Goal: Information Seeking & Learning: Learn about a topic

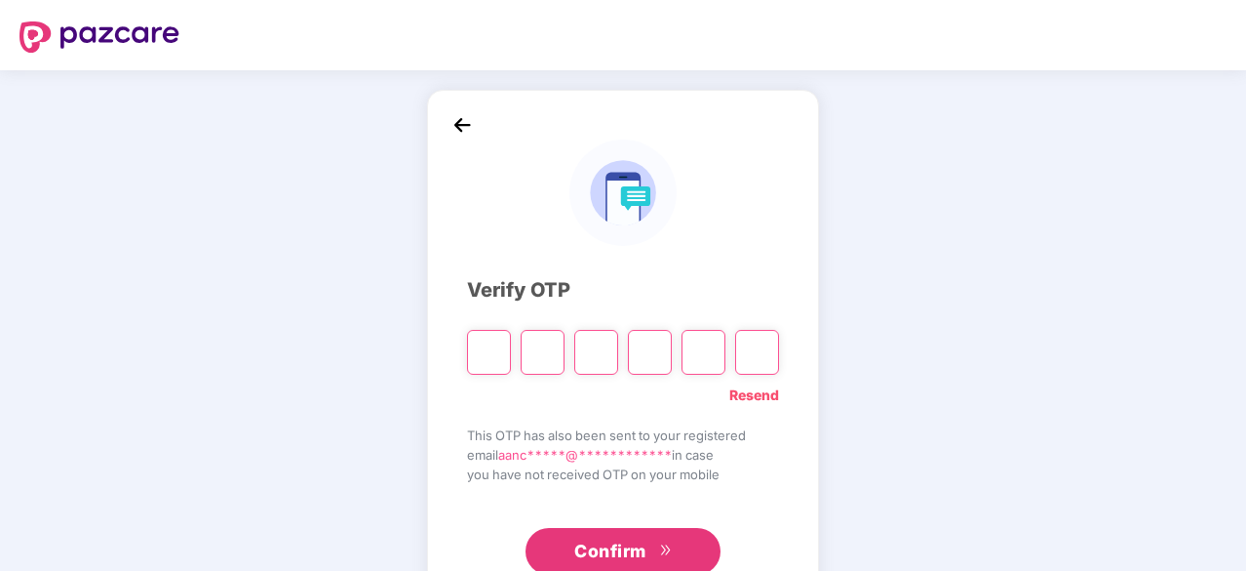
click at [738, 393] on link "Resend" at bounding box center [754, 394] width 50 height 21
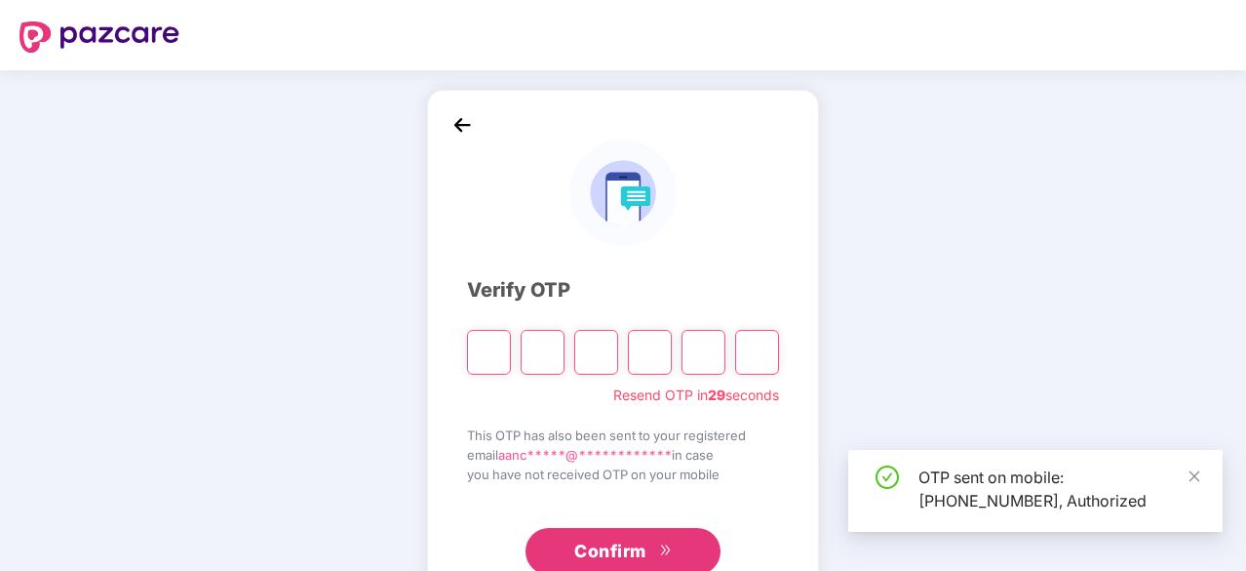
click at [492, 354] on input "Please enter verification code. Digit 1" at bounding box center [489, 352] width 44 height 45
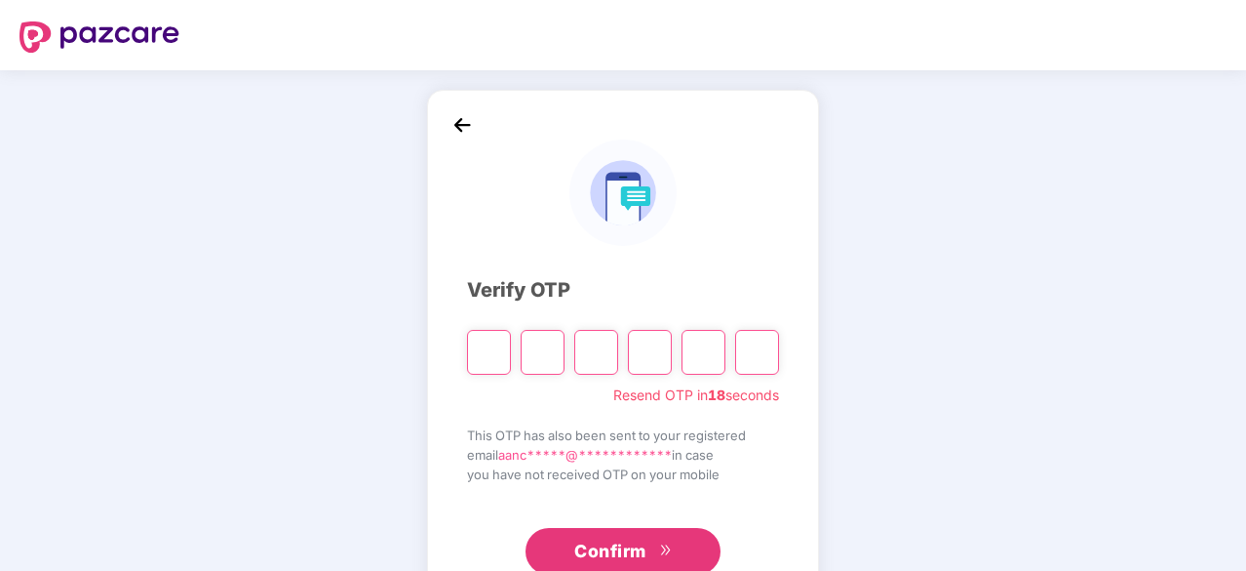
type input "*"
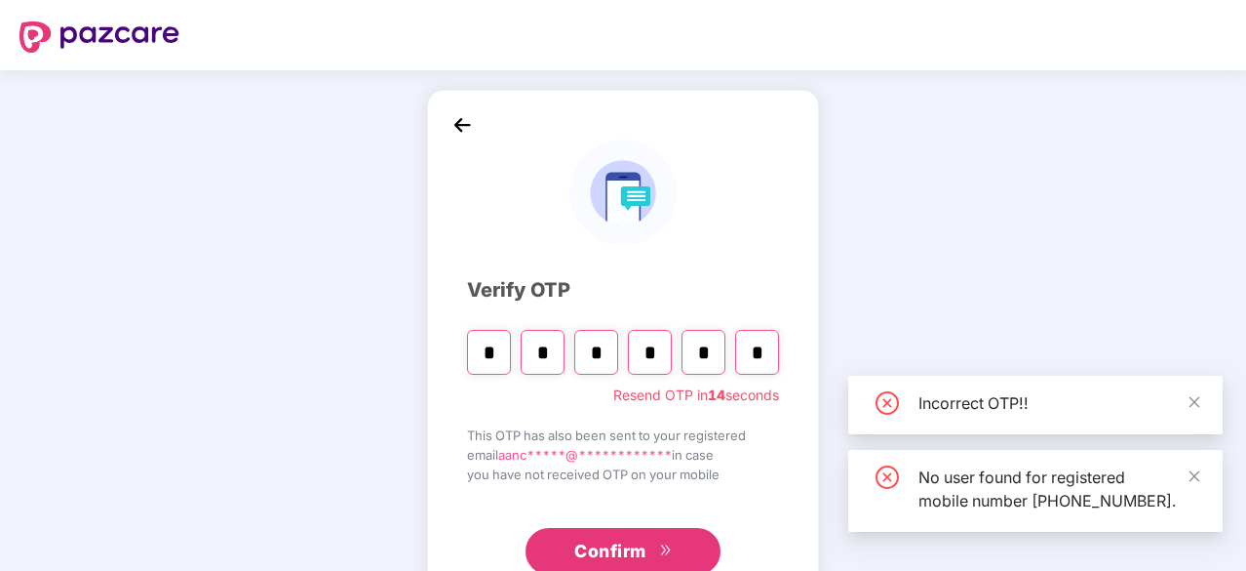
type input "*"
click at [567, 549] on button "Confirm" at bounding box center [623, 551] width 195 height 47
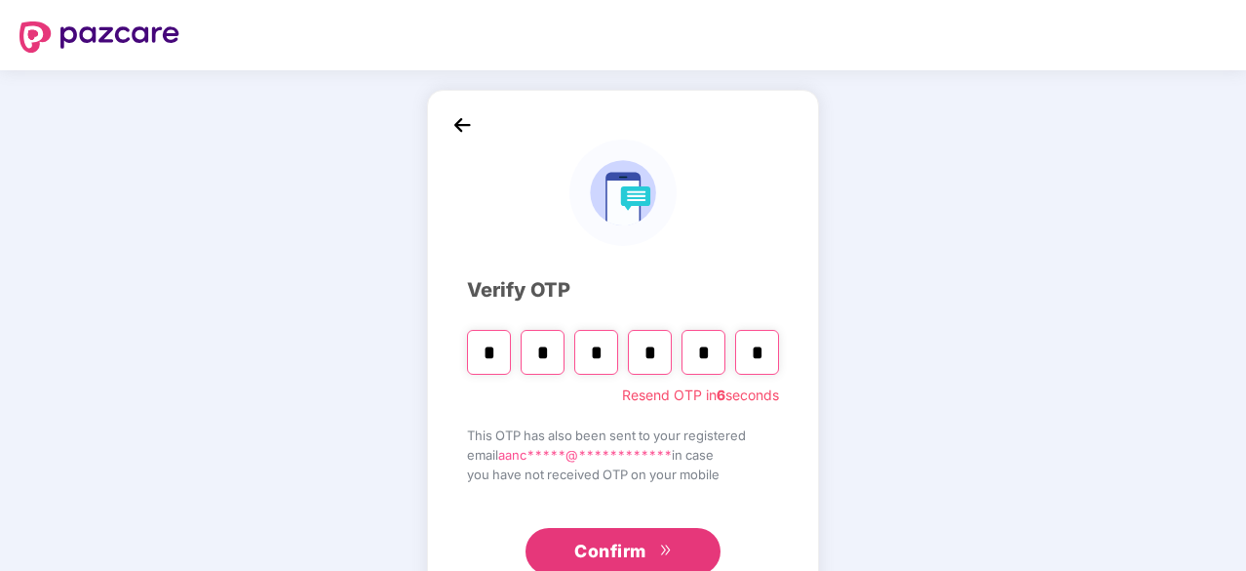
click at [498, 356] on input "*" at bounding box center [489, 352] width 44 height 45
type input "*"
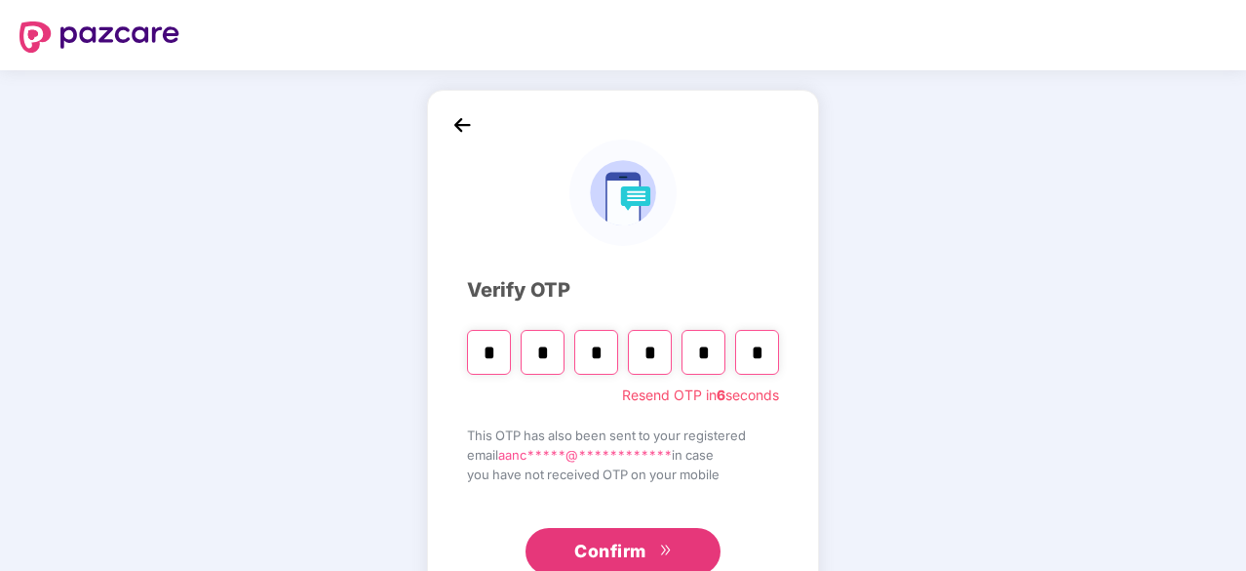
type input "*"
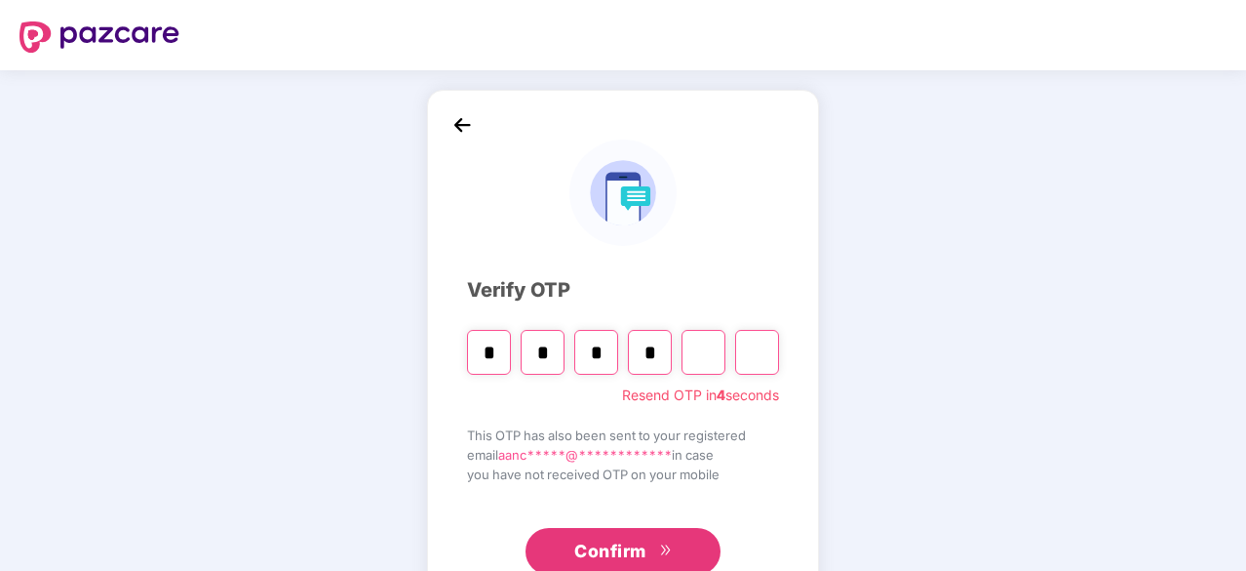
type input "*"
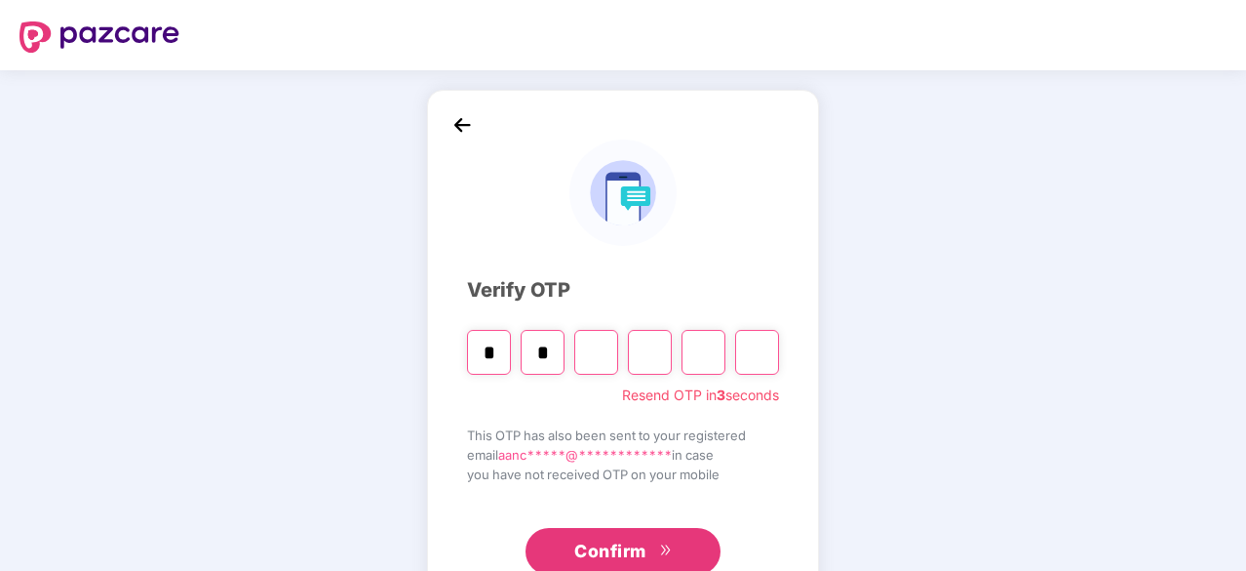
type input "*"
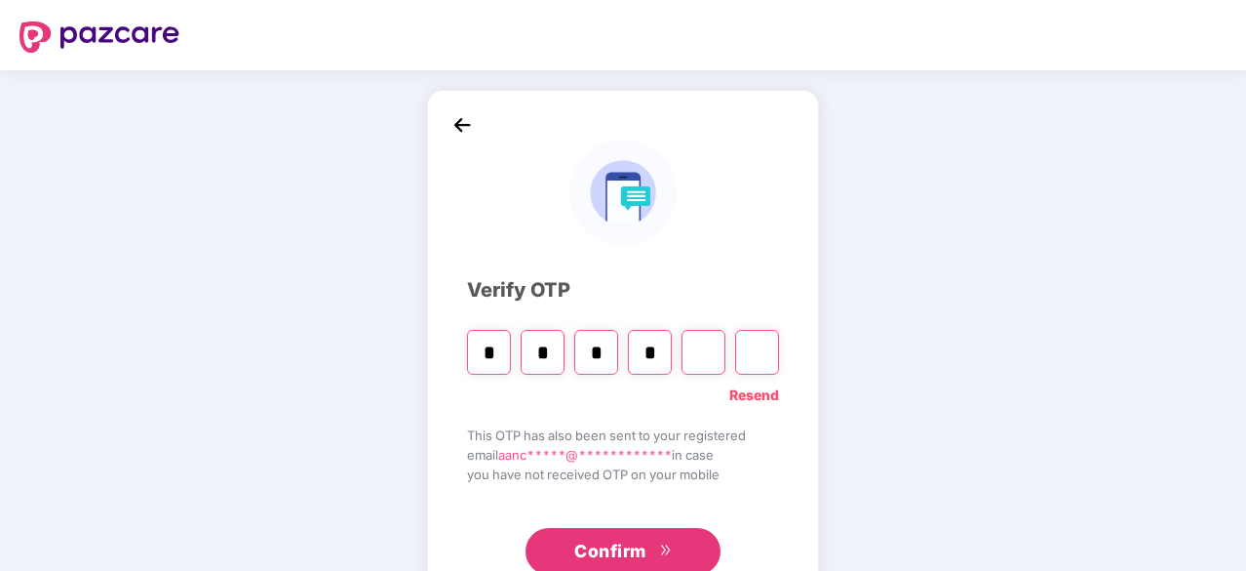
type input "*"
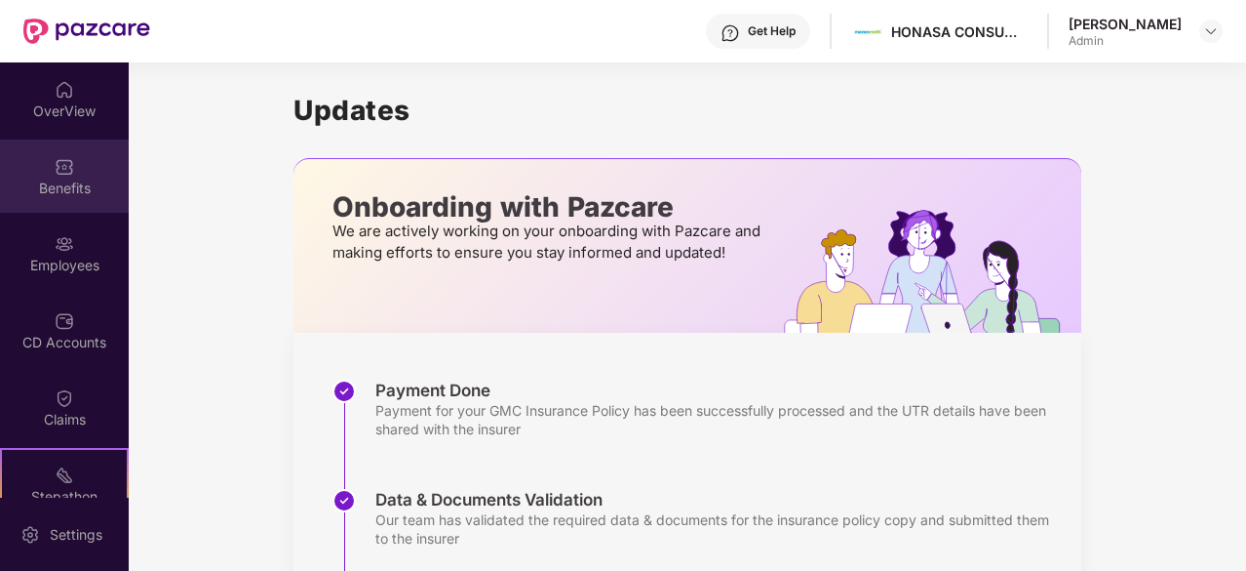
click at [69, 169] on img at bounding box center [65, 167] width 20 height 20
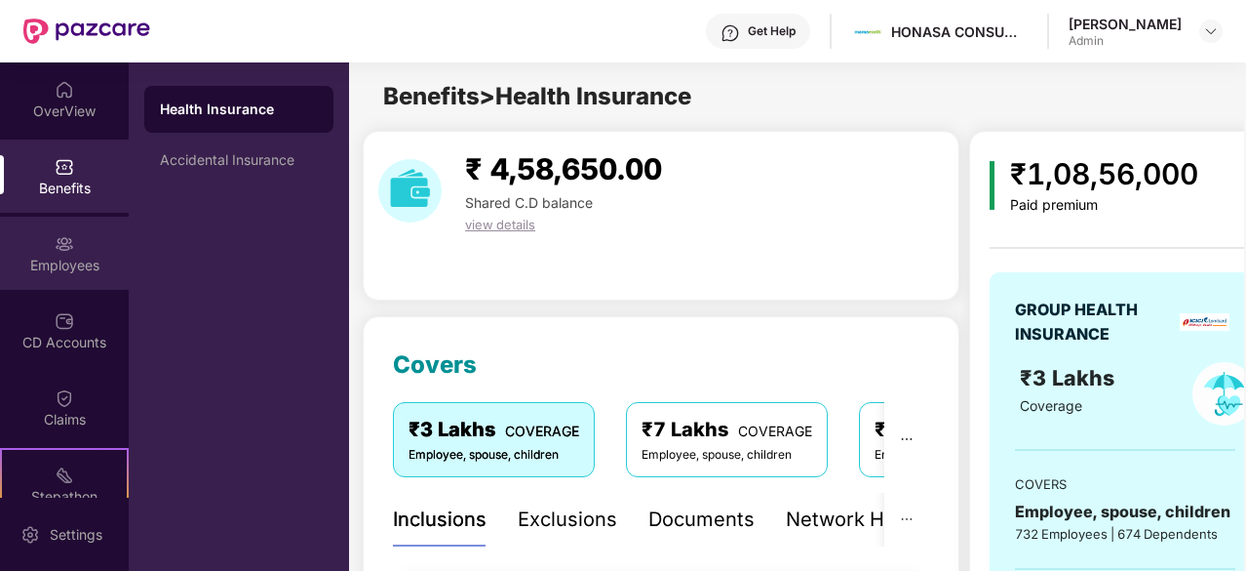
click at [91, 264] on div "Employees" at bounding box center [64, 266] width 129 height 20
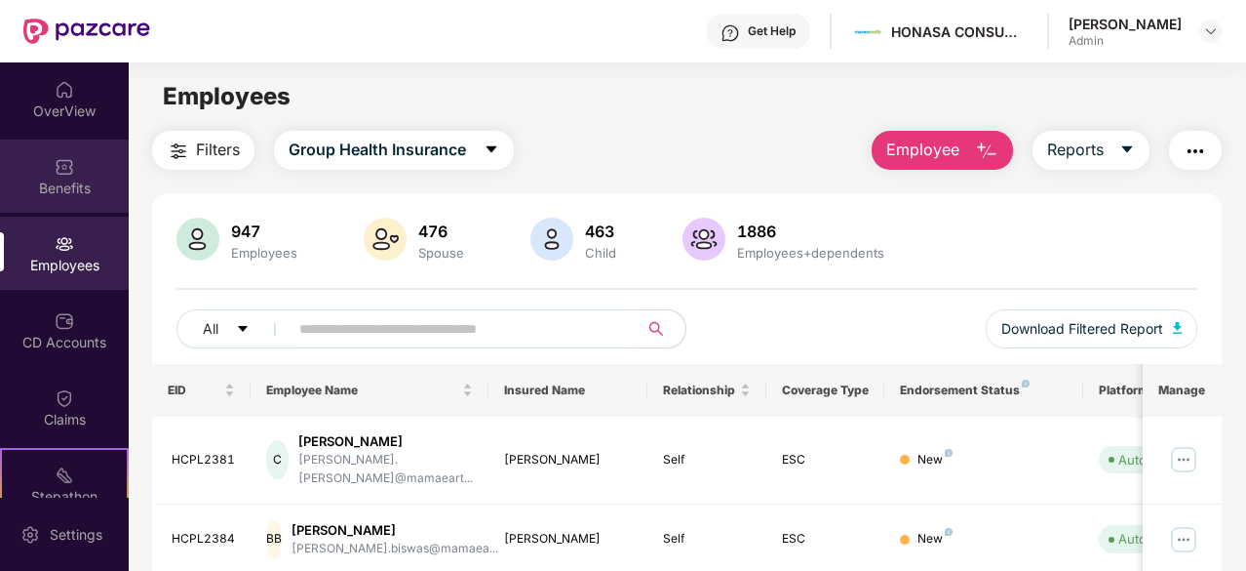
click at [74, 200] on div "Benefits" at bounding box center [64, 175] width 129 height 73
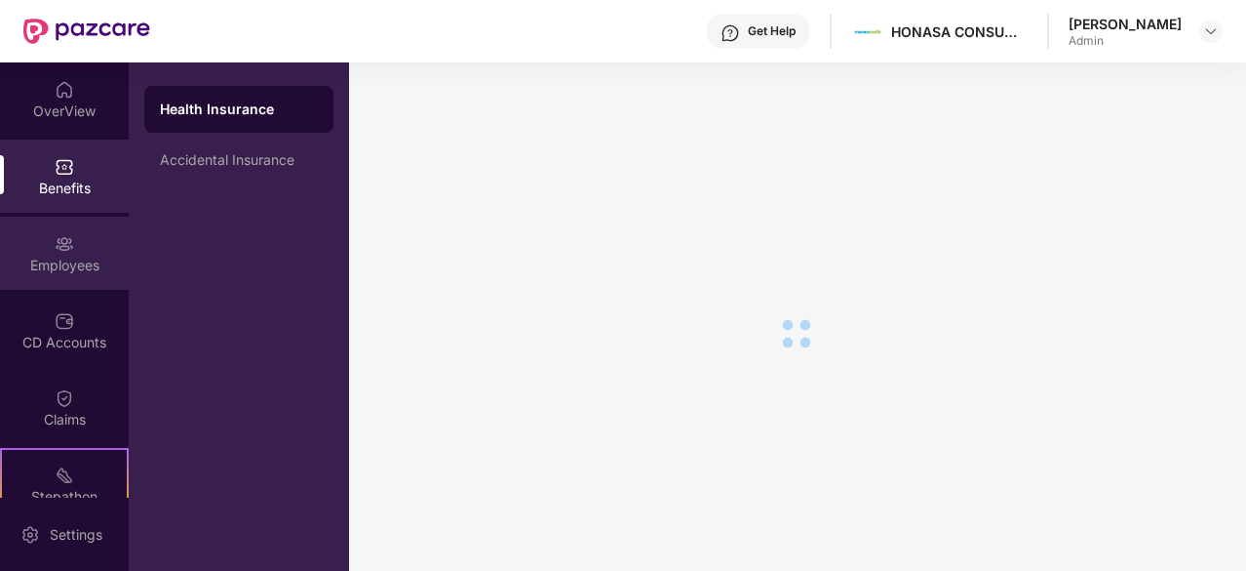
click at [70, 256] on div "Employees" at bounding box center [64, 266] width 129 height 20
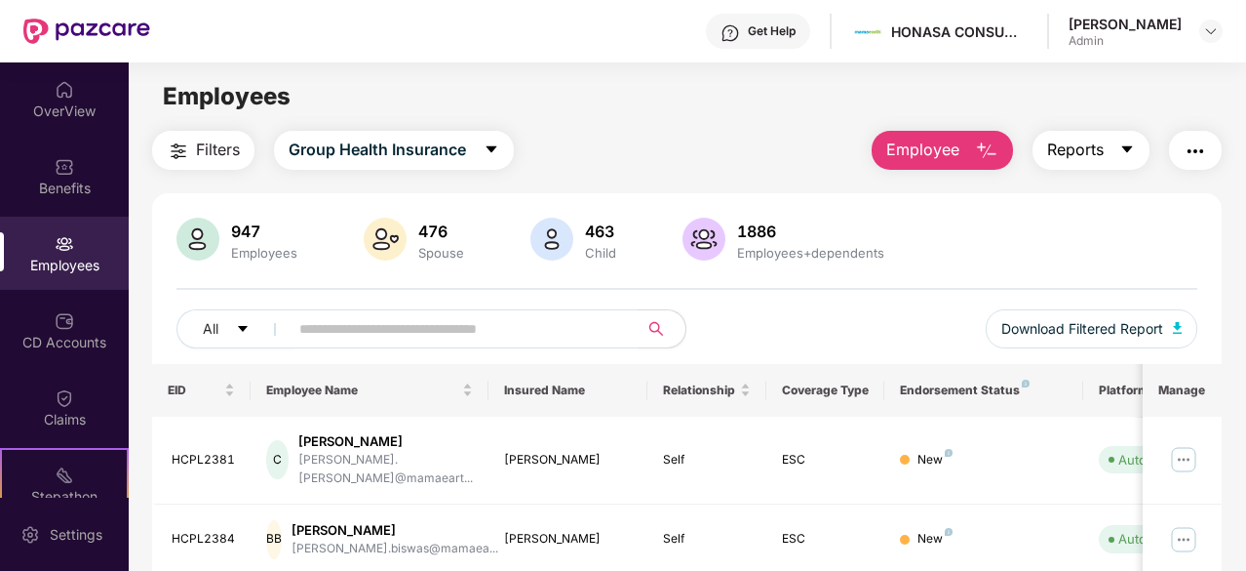
click at [1122, 149] on icon "caret-down" at bounding box center [1128, 149] width 16 height 16
click at [722, 100] on div "Employees" at bounding box center [687, 96] width 1117 height 37
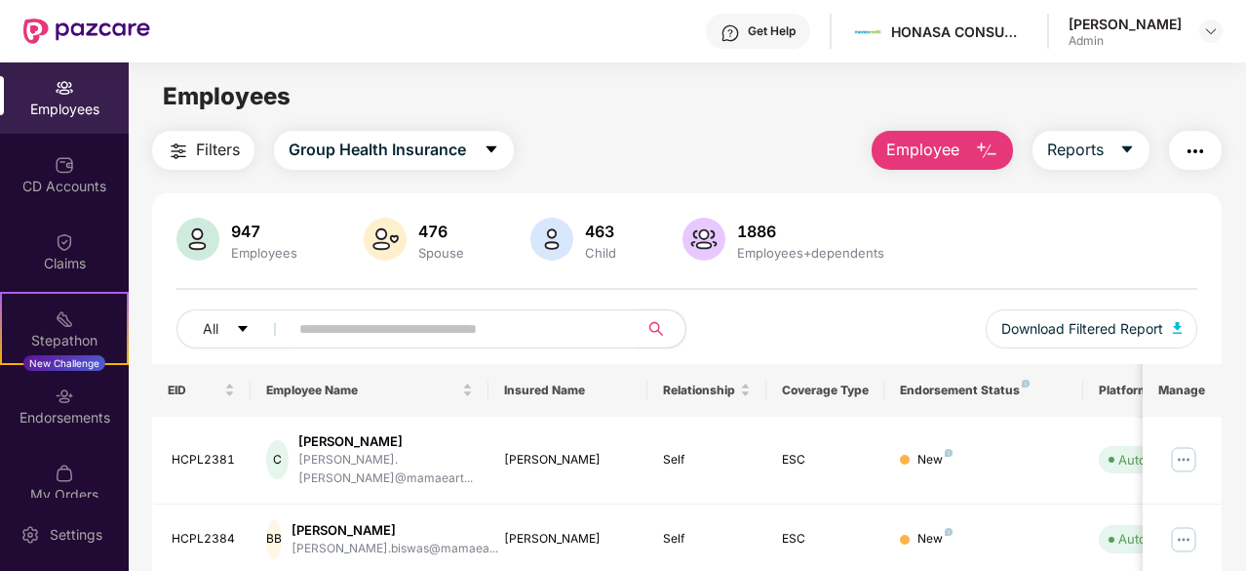
scroll to position [180, 0]
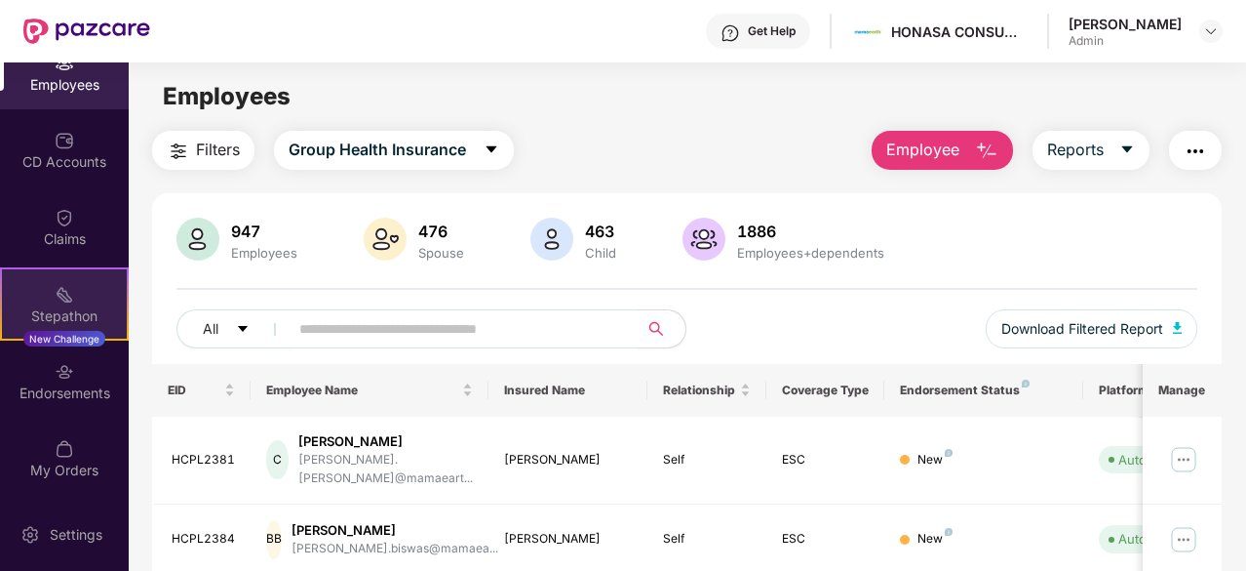
click at [73, 324] on div "Stepathon" at bounding box center [64, 316] width 125 height 20
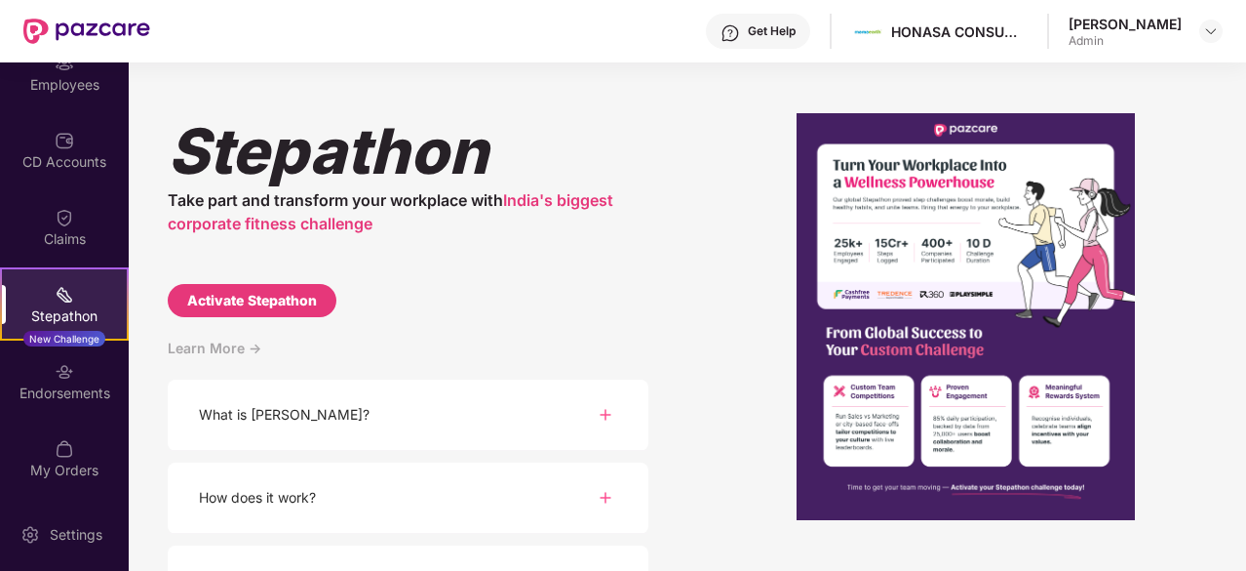
click at [471, 422] on div "What is [PERSON_NAME]?" at bounding box center [408, 414] width 481 height 71
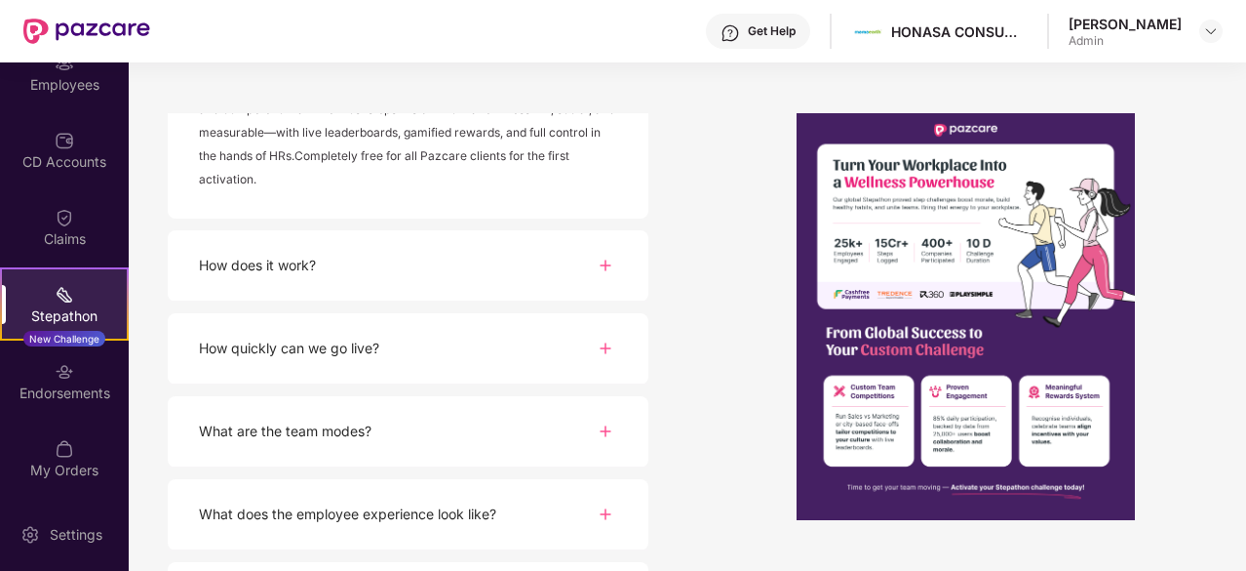
scroll to position [472, 0]
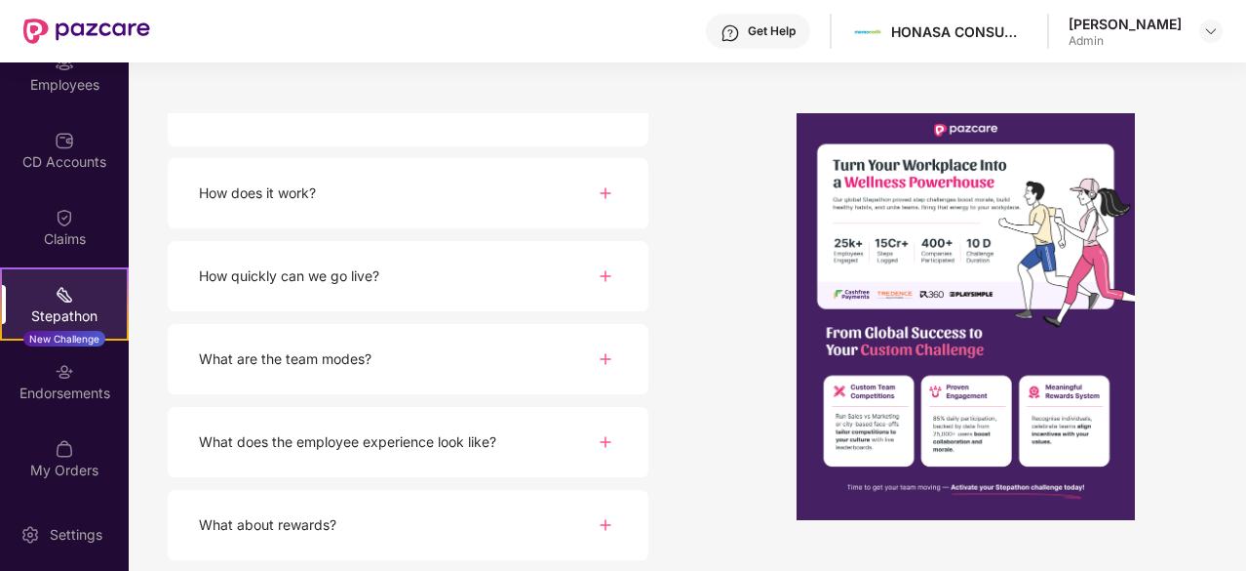
click at [493, 190] on div "How does it work?" at bounding box center [408, 193] width 481 height 71
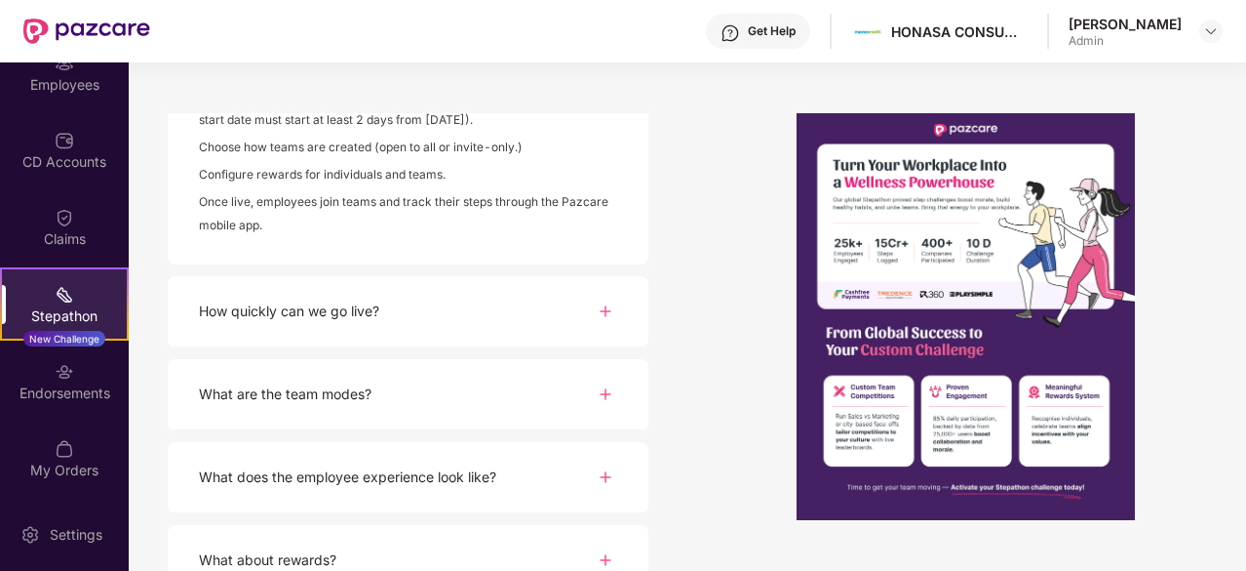
scroll to position [702, 0]
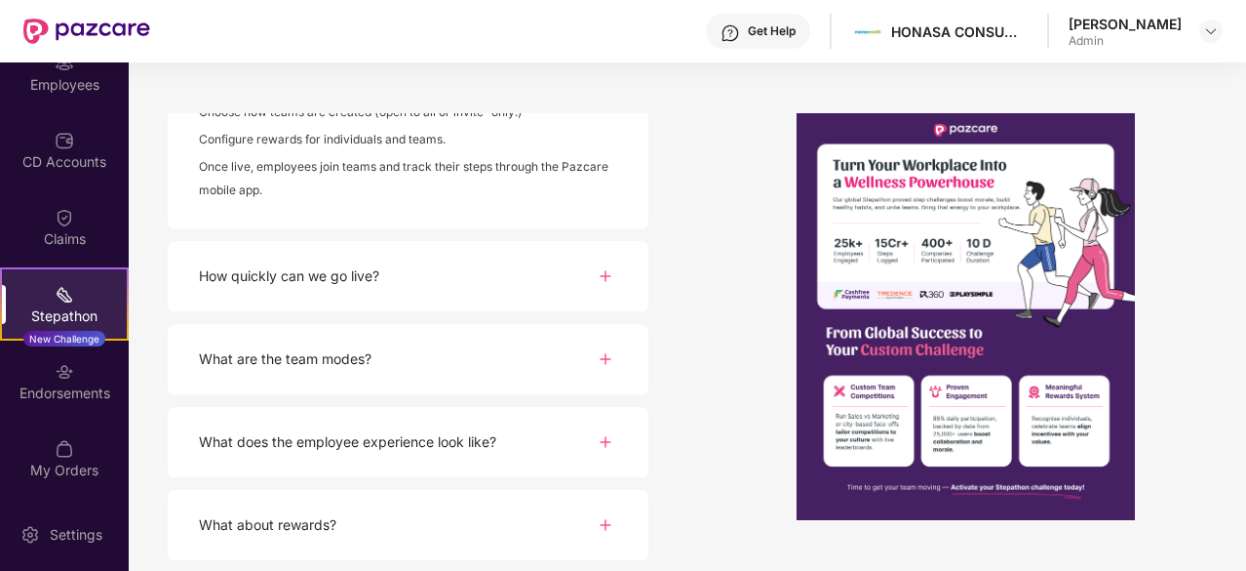
click at [421, 277] on div "How quickly can we go live?" at bounding box center [408, 276] width 481 height 71
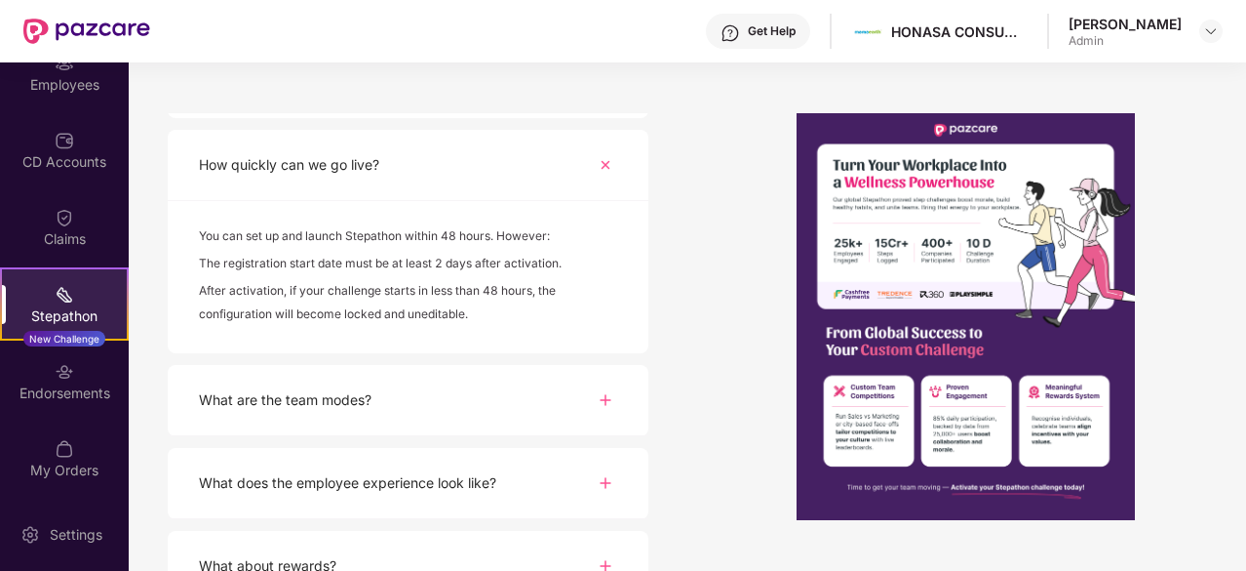
scroll to position [854, 0]
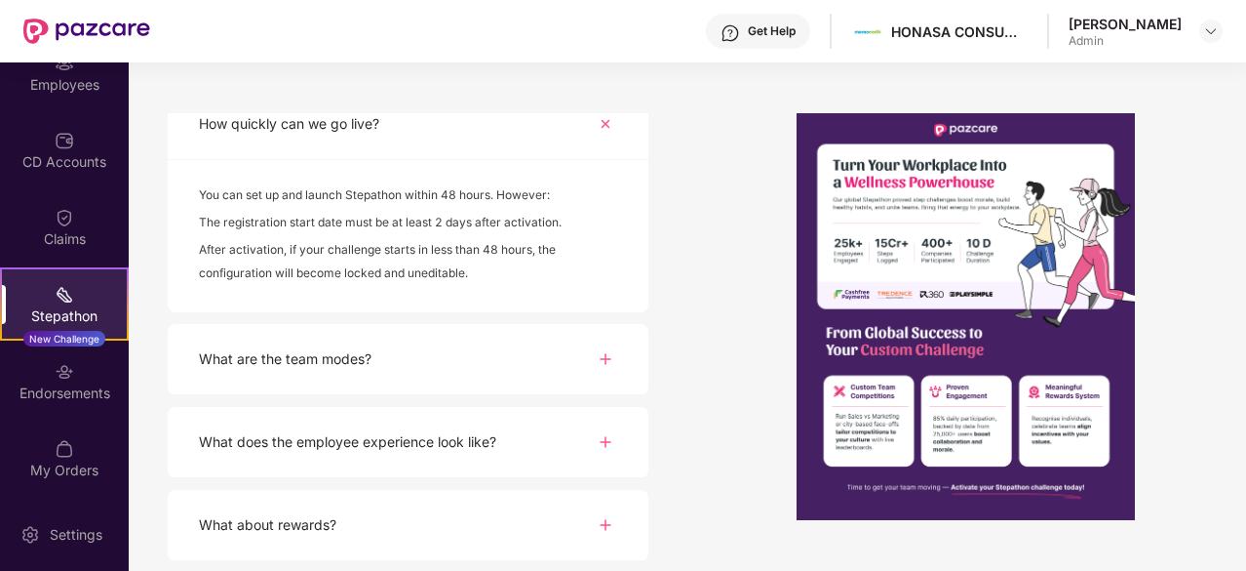
click at [385, 358] on div "What are the team modes?" at bounding box center [408, 359] width 481 height 71
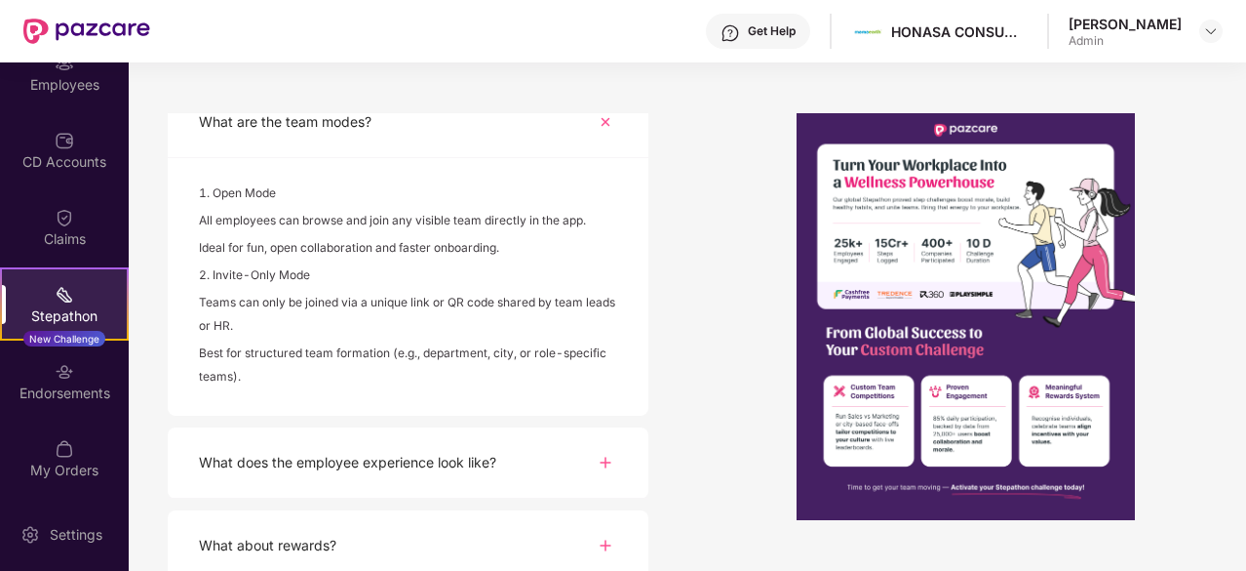
scroll to position [1112, 0]
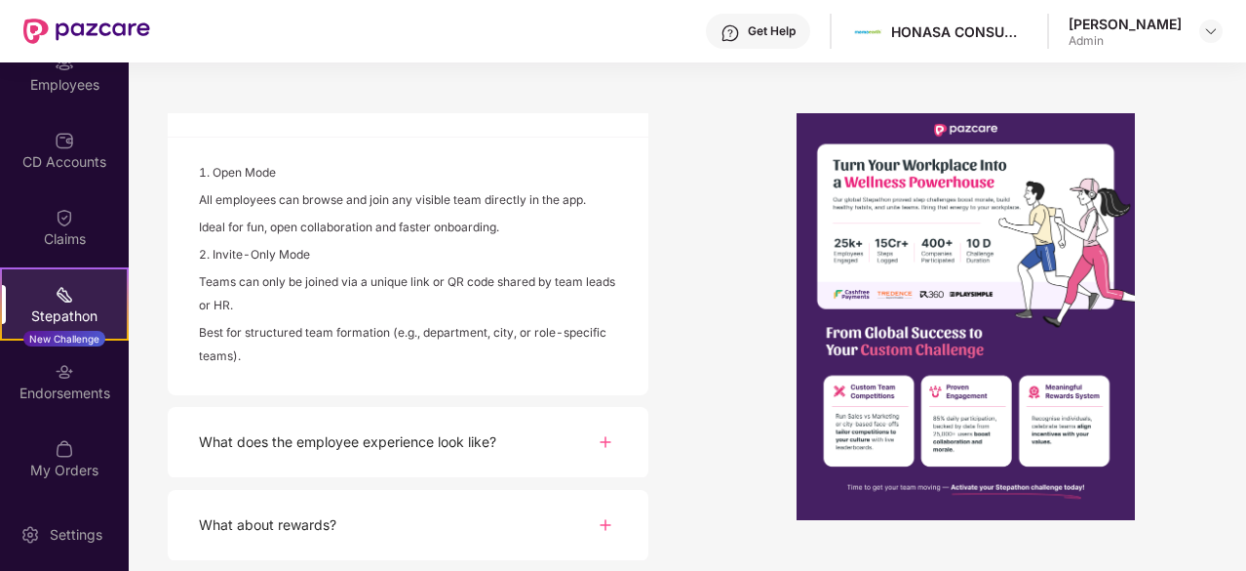
click at [404, 435] on div "What does the employee experience look like?" at bounding box center [347, 441] width 297 height 21
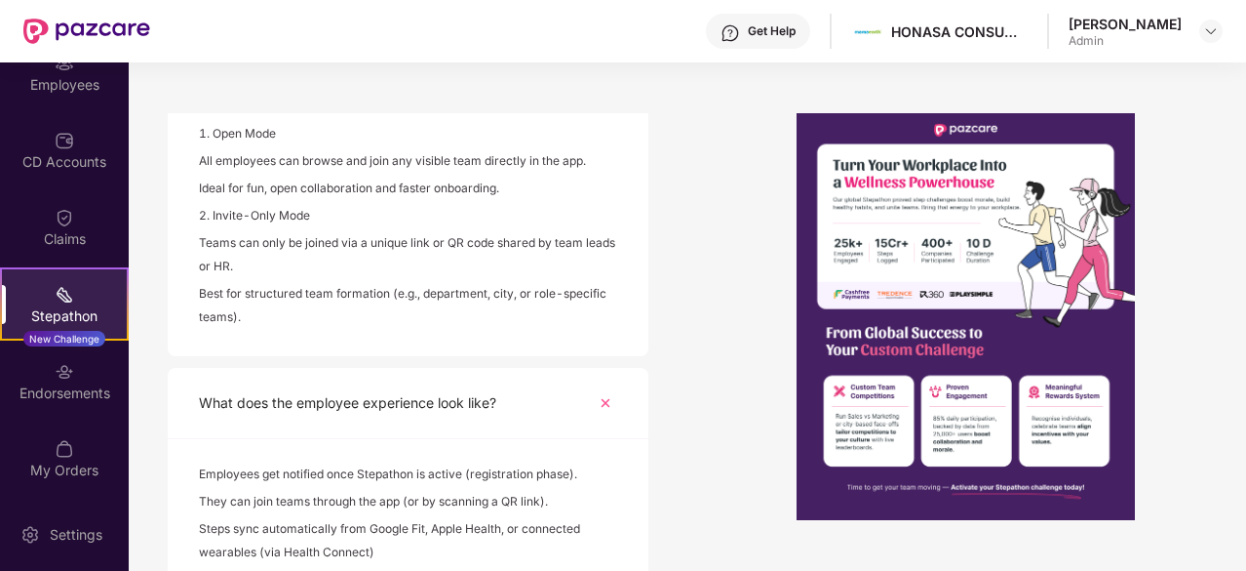
scroll to position [1291, 0]
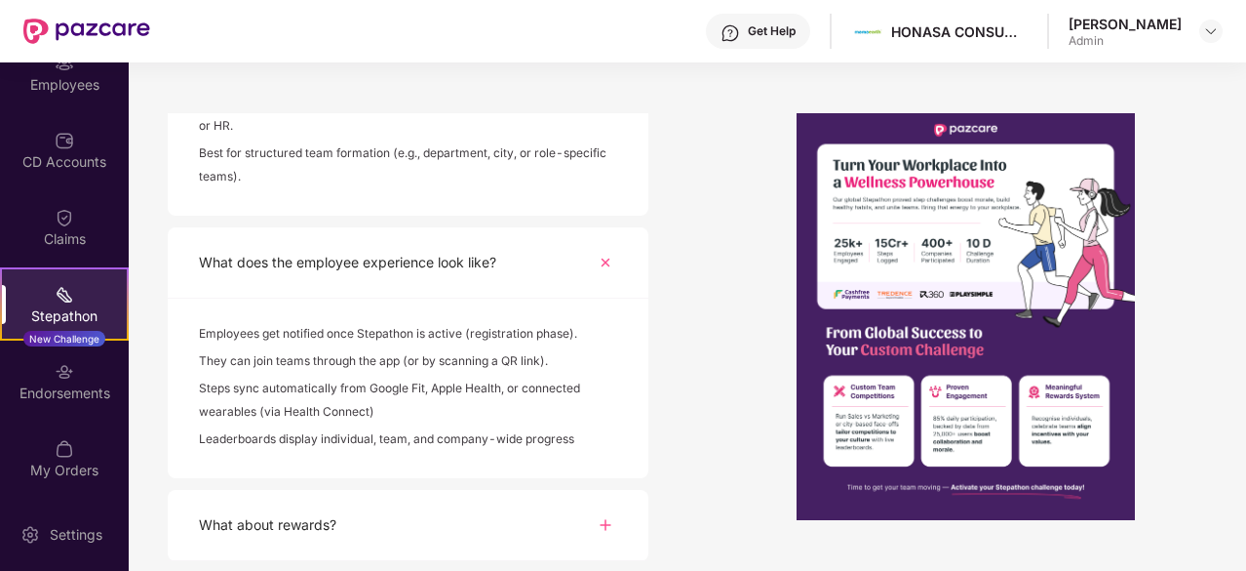
click at [374, 530] on div "What about rewards?" at bounding box center [408, 525] width 481 height 71
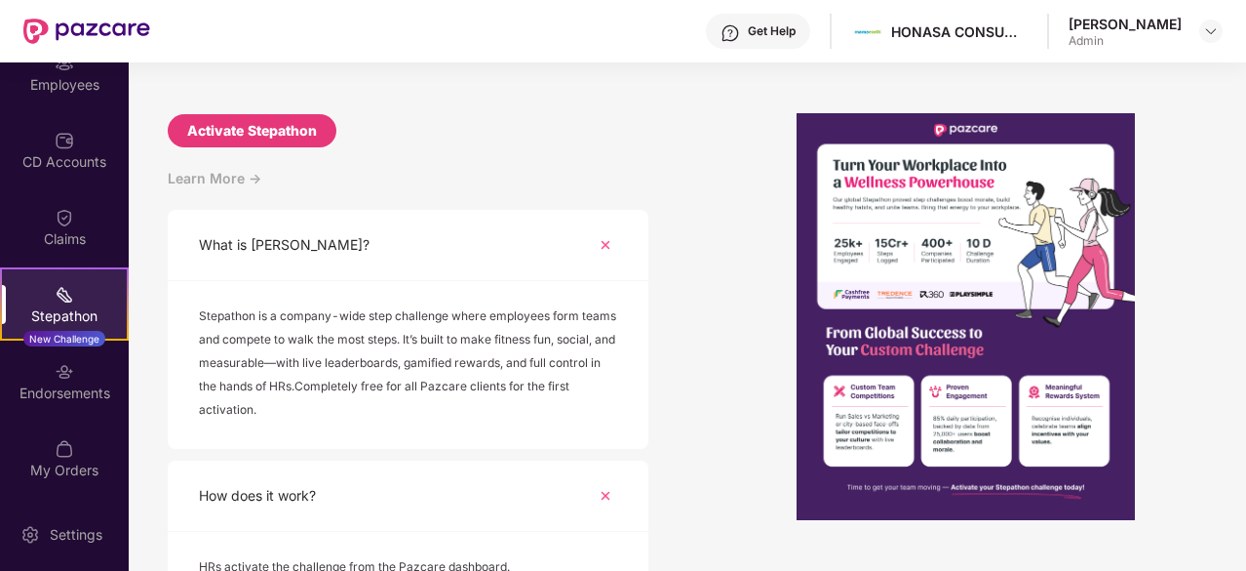
scroll to position [0, 0]
